Goal: Communication & Community: Participate in discussion

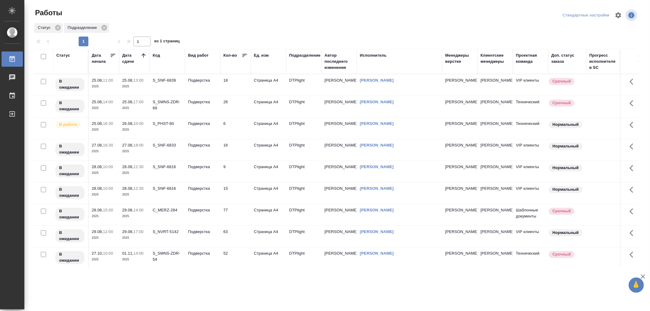
click at [194, 85] on td "Подверстка" at bounding box center [202, 84] width 35 height 21
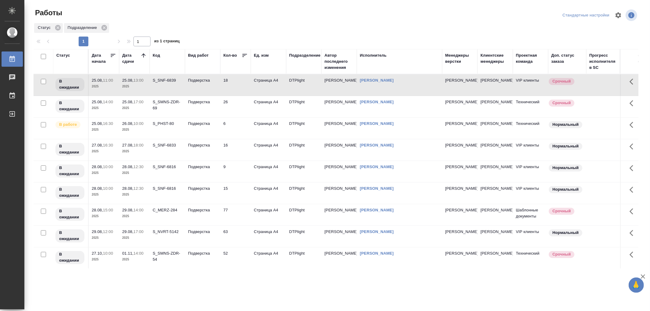
click at [194, 85] on td "Подверстка" at bounding box center [202, 84] width 35 height 21
click at [204, 116] on td "Подверстка" at bounding box center [202, 106] width 35 height 21
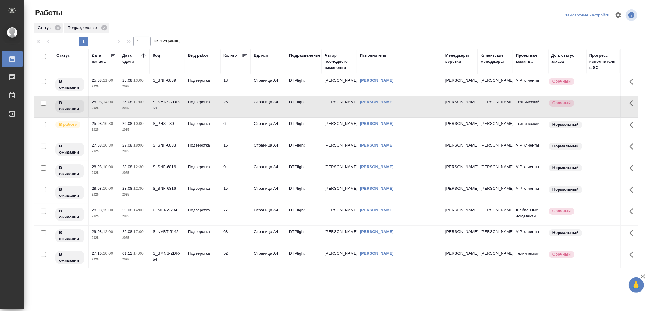
click at [204, 116] on td "Подверстка" at bounding box center [202, 106] width 35 height 21
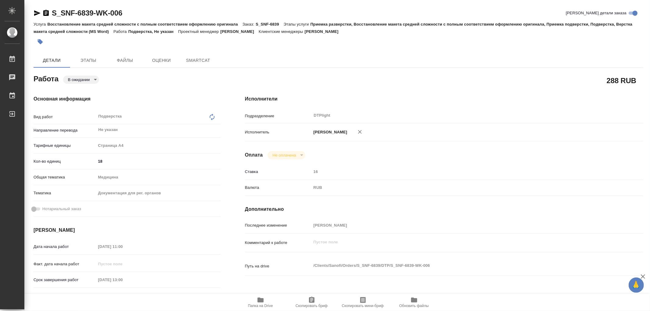
type textarea "x"
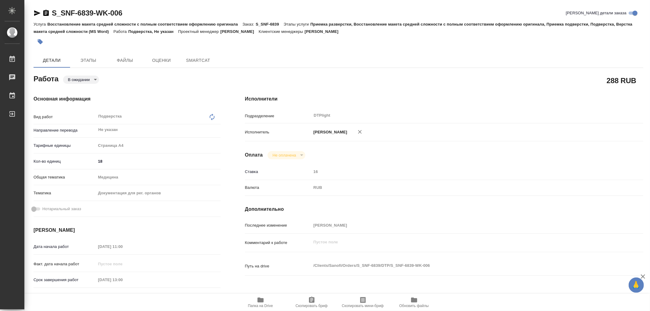
type textarea "x"
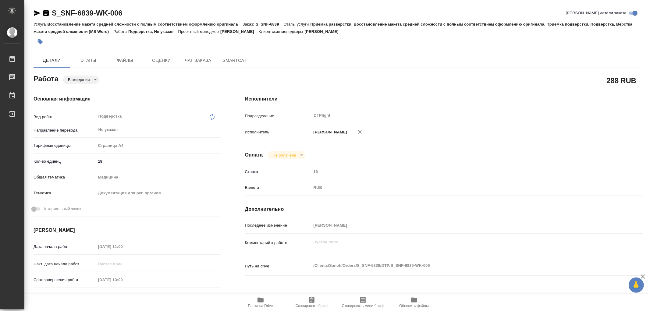
type textarea "x"
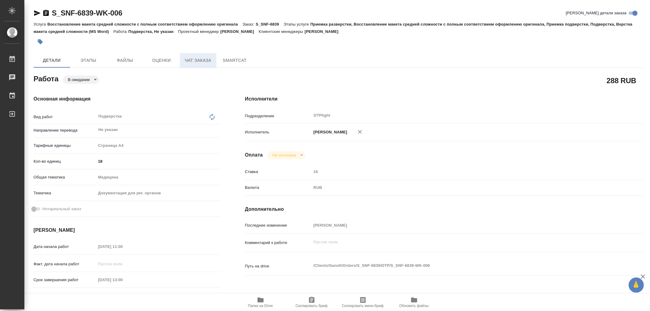
type textarea "x"
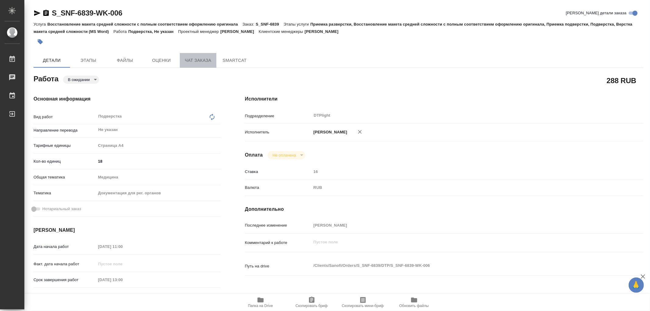
click at [213, 61] on button "Чат заказа" at bounding box center [198, 60] width 37 height 15
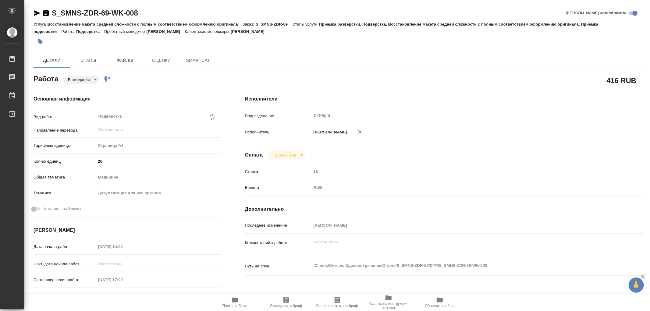
type textarea "x"
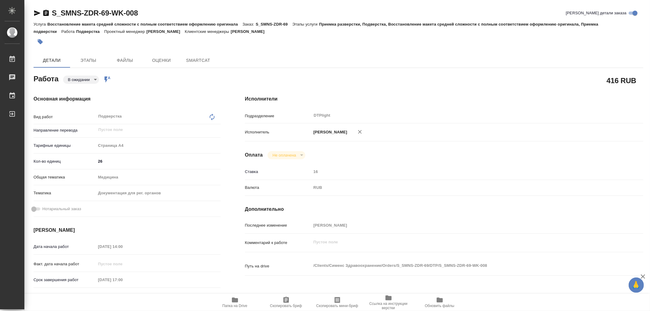
type textarea "x"
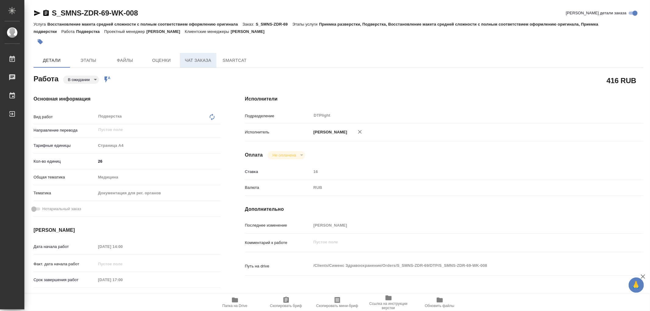
click at [195, 61] on span "Чат заказа" at bounding box center [197, 61] width 29 height 8
type textarea "x"
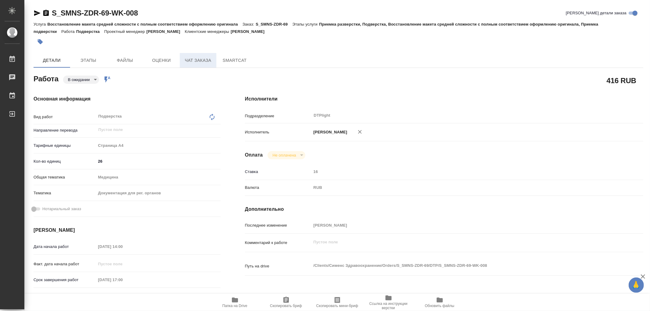
type textarea "x"
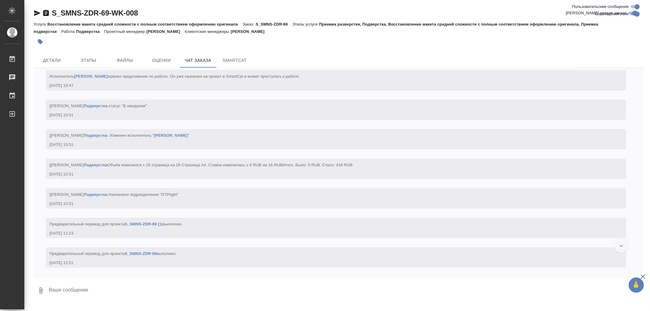
scroll to position [2318, 0]
click at [89, 55] on button "Этапы" at bounding box center [88, 60] width 37 height 15
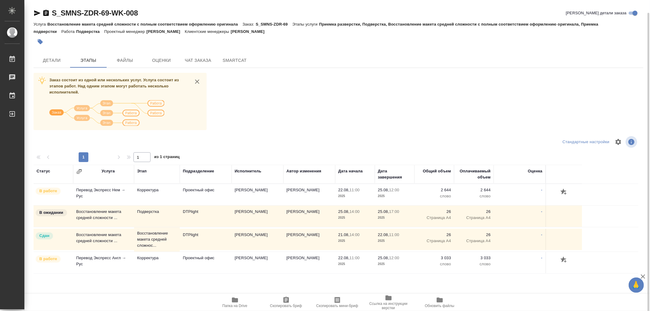
scroll to position [6, 0]
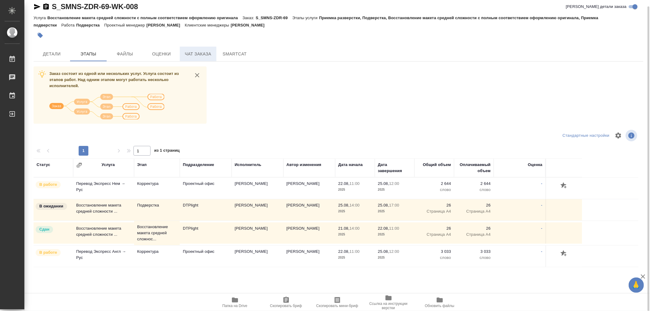
click at [211, 53] on span "Чат заказа" at bounding box center [197, 54] width 29 height 8
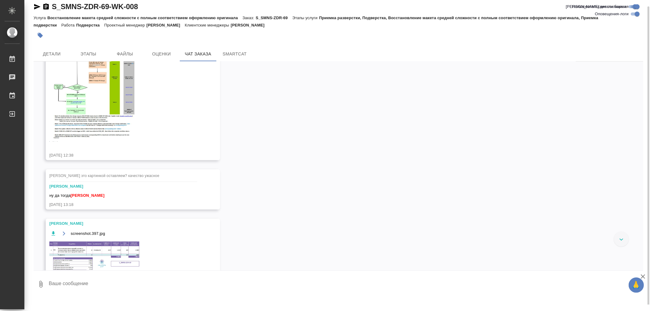
scroll to position [456, 0]
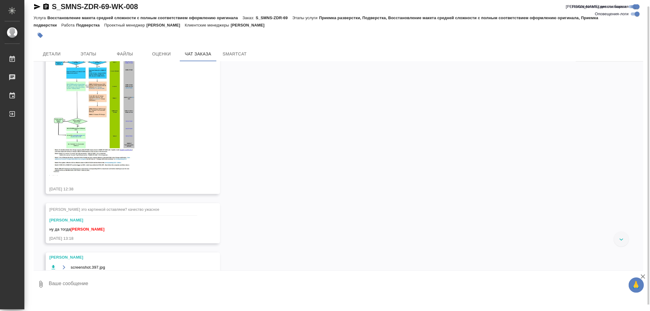
click at [113, 118] on img at bounding box center [94, 110] width 91 height 130
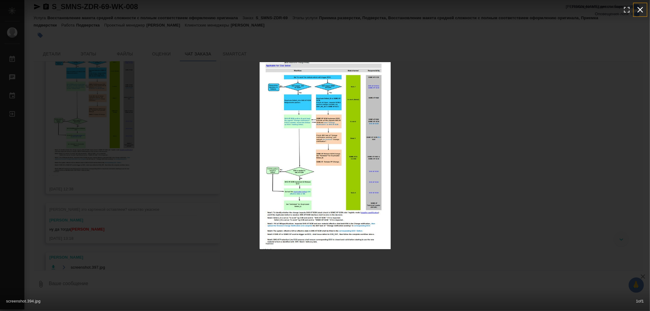
click at [639, 11] on icon "button" at bounding box center [641, 10] width 6 height 6
